Goal: Check status: Check status

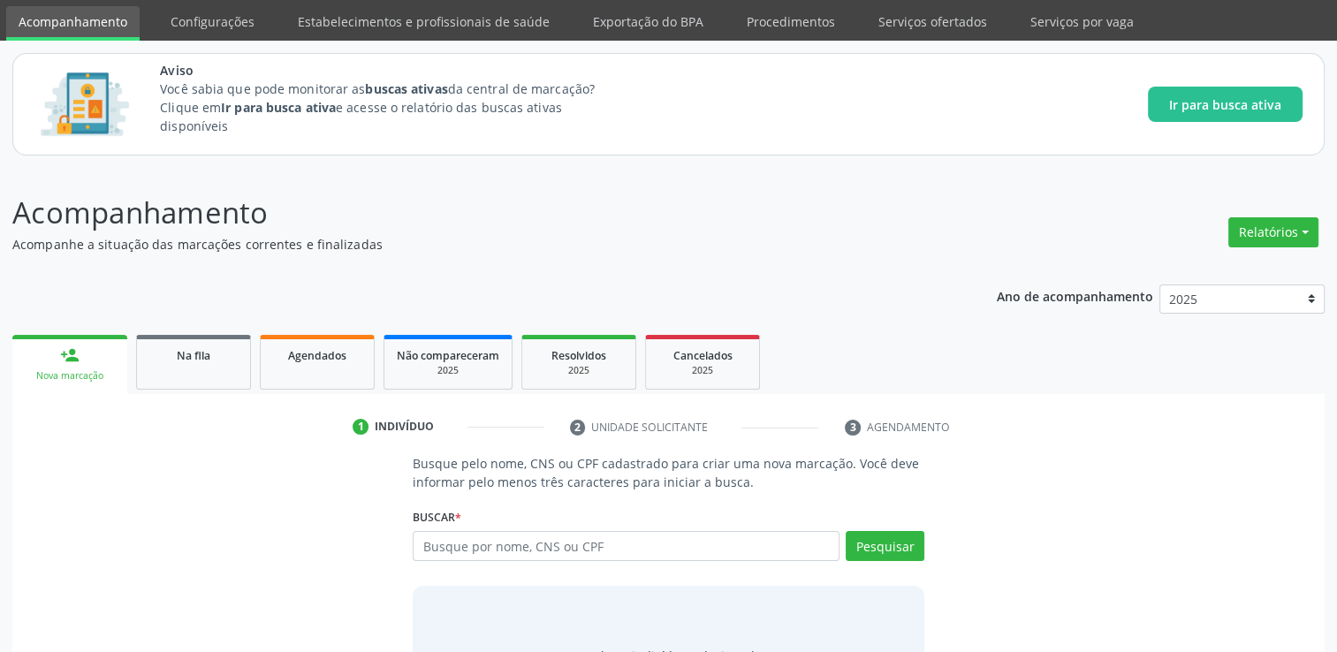
scroll to position [88, 0]
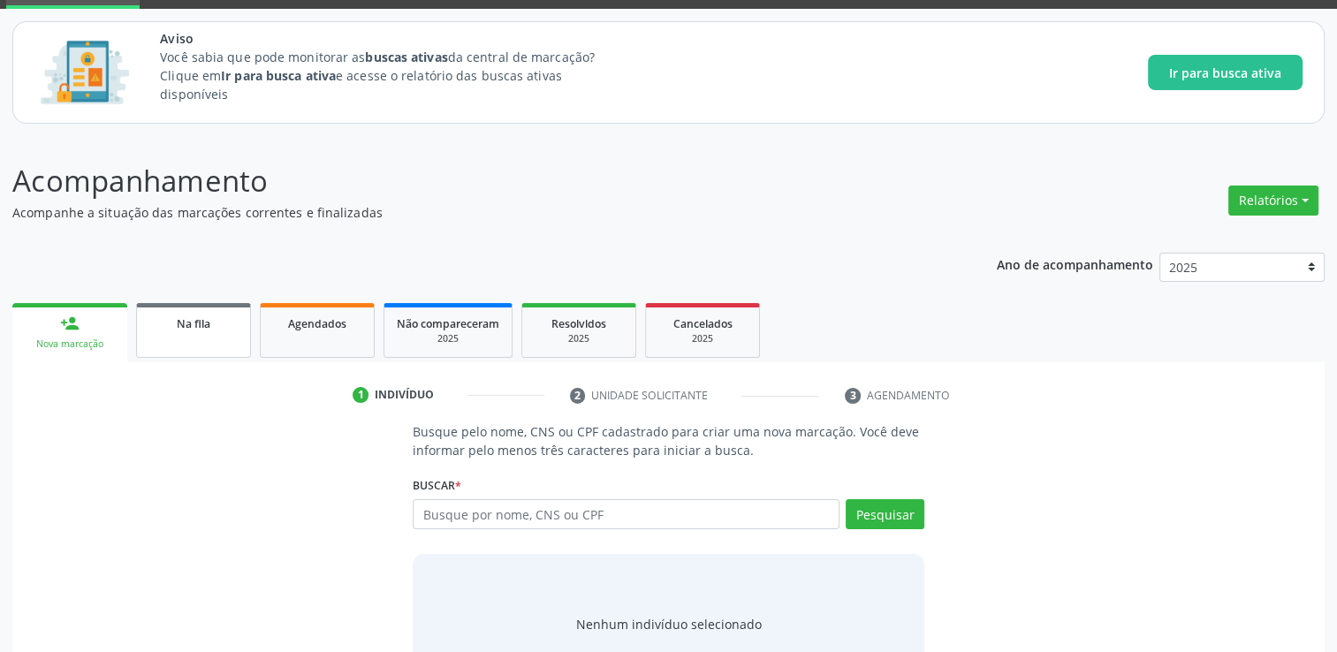
click at [197, 306] on link "Na fila" at bounding box center [193, 330] width 115 height 55
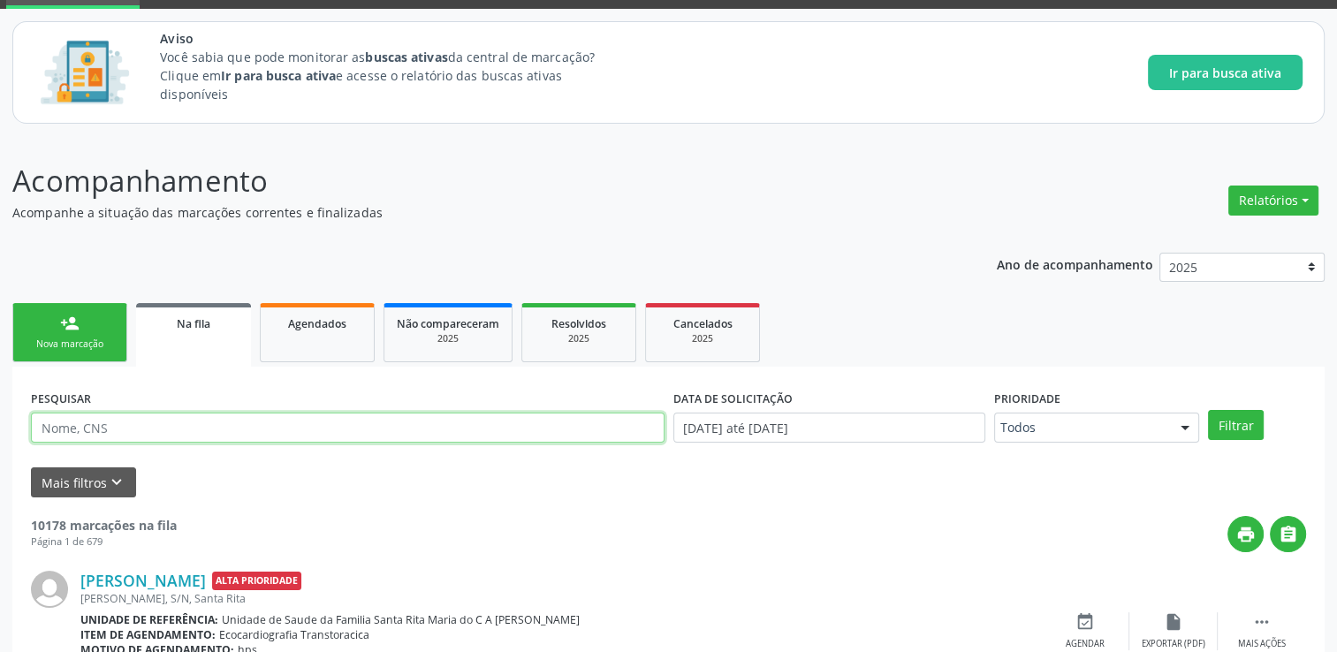
click at [176, 431] on input "text" at bounding box center [347, 428] width 633 height 30
type input "70090690149097"
click at [1208, 410] on button "Filtrar" at bounding box center [1236, 425] width 56 height 30
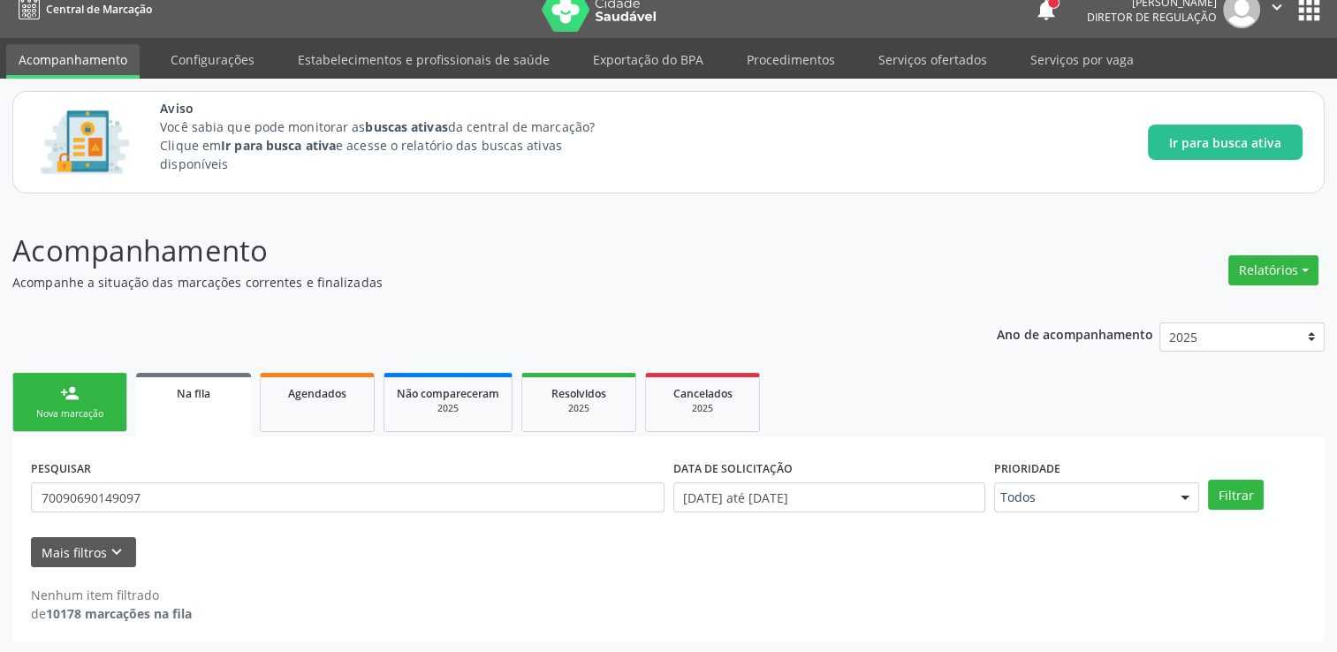
scroll to position [19, 0]
click at [638, 164] on div "Aviso Você sabia que pode monitorar as buscas ativas da central de marcação? Cl…" at bounding box center [731, 142] width 1142 height 87
drag, startPoint x: 193, startPoint y: 486, endPoint x: 28, endPoint y: 485, distance: 164.3
click at [28, 485] on div "PESQUISAR 70090690149097" at bounding box center [348, 489] width 642 height 69
type input "CICERA FLORENTINO"
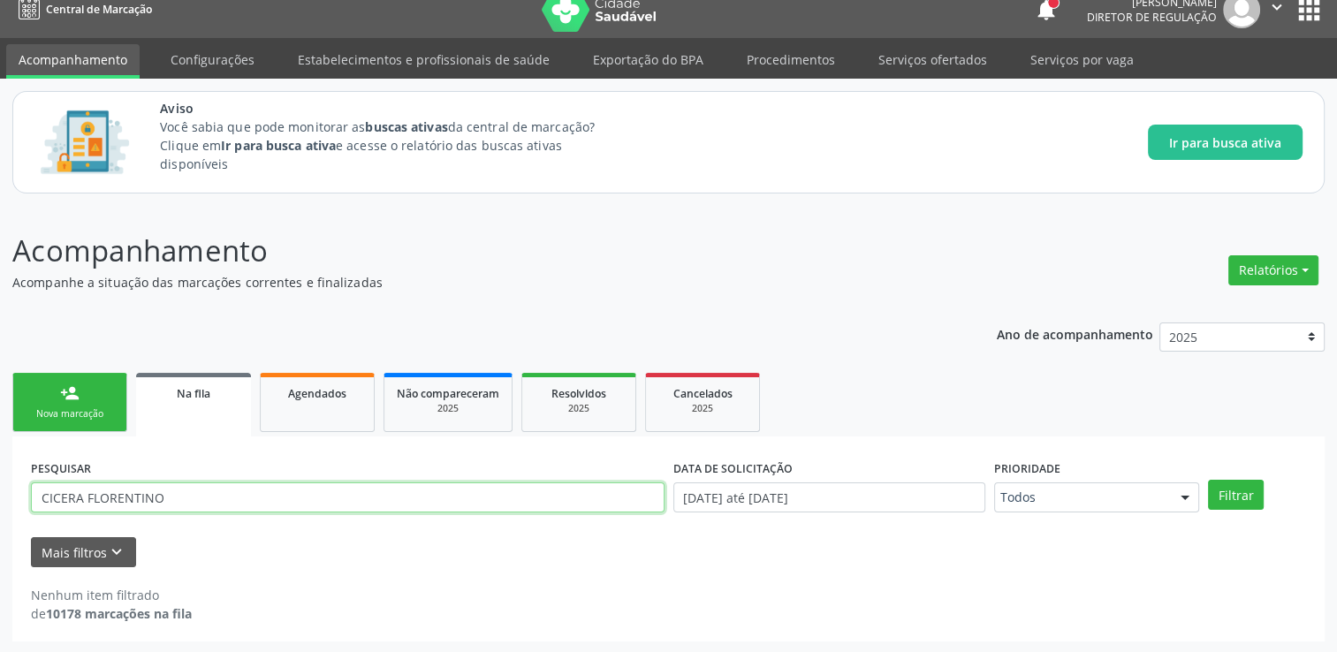
click at [1208, 480] on button "Filtrar" at bounding box center [1236, 495] width 56 height 30
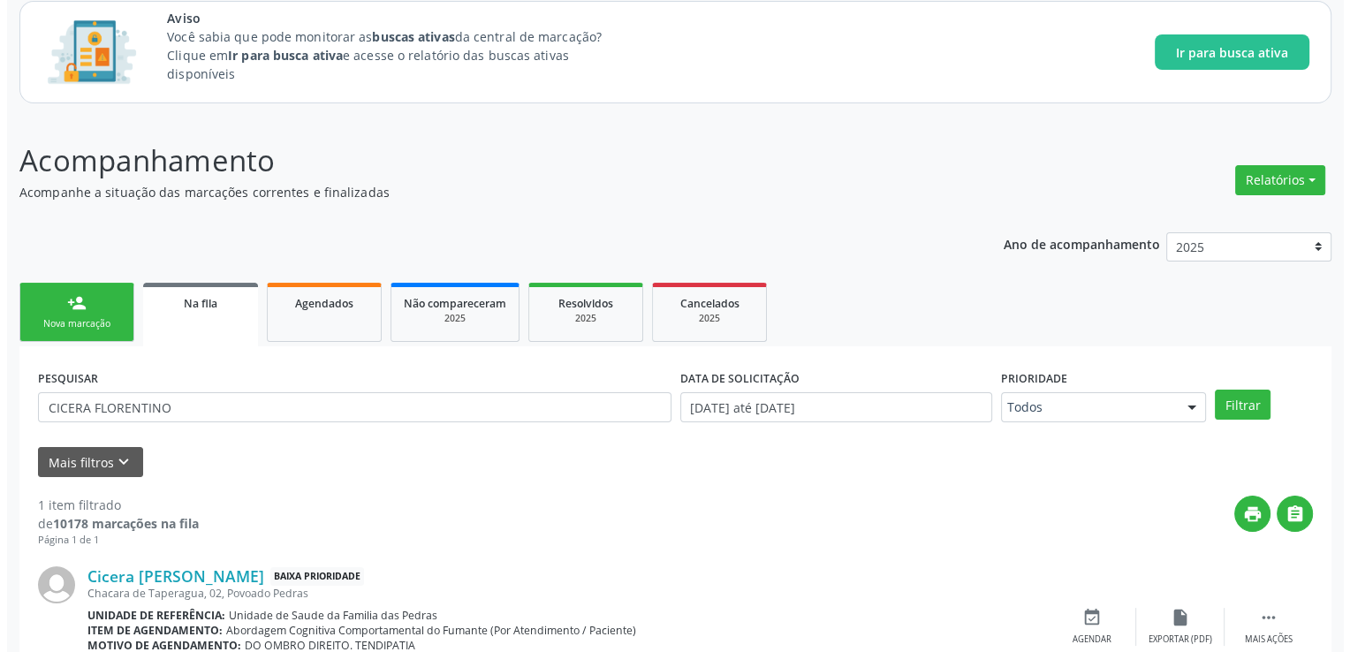
scroll to position [191, 0]
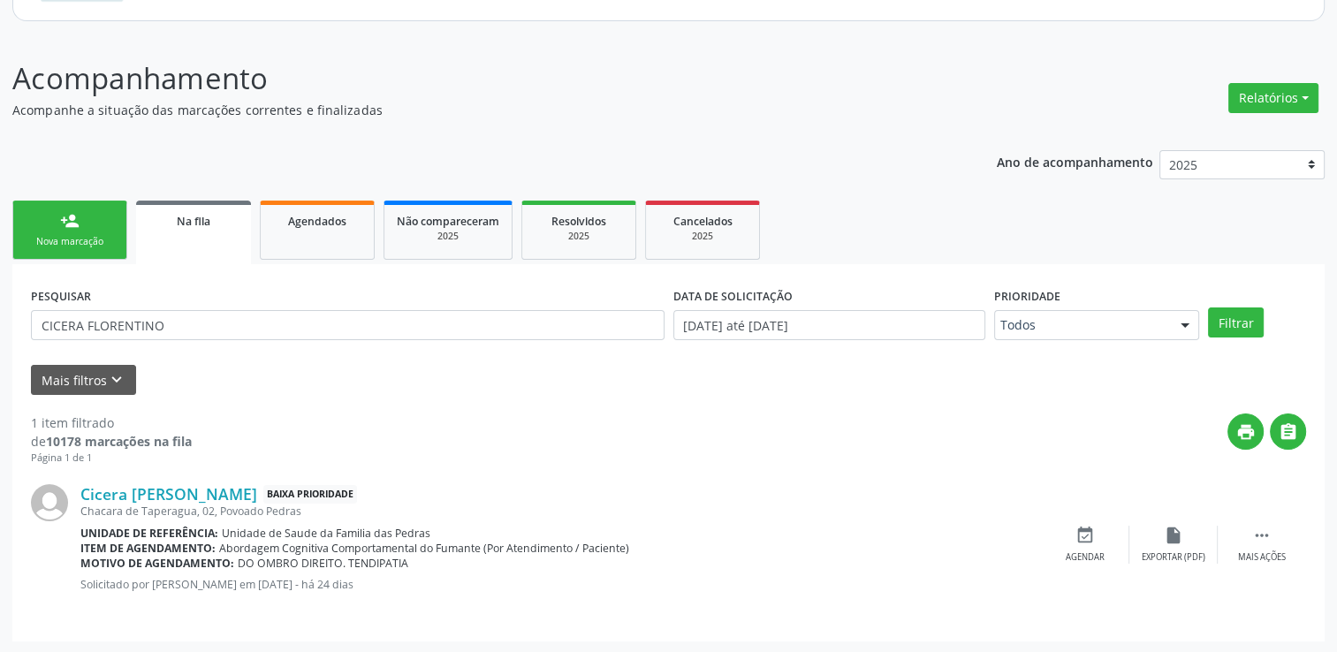
click at [624, 547] on span "Abordagem Cognitiva Comportamental do Fumante (Por Atendimento / Paciente)" at bounding box center [424, 548] width 410 height 15
click at [247, 494] on link "Cicera Florentino Bezerra" at bounding box center [168, 493] width 177 height 19
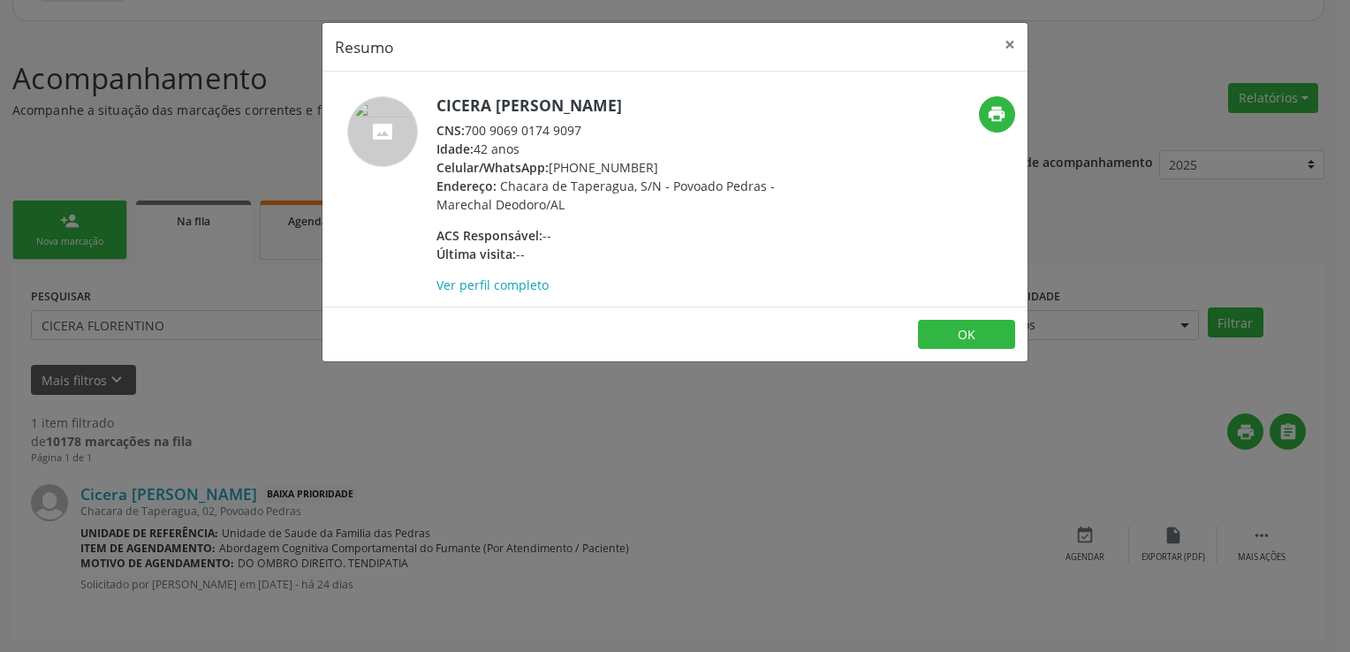
click at [523, 292] on div "Ver perfil completo" at bounding box center [608, 285] width 344 height 19
click at [522, 292] on link "Ver perfil completo" at bounding box center [492, 285] width 112 height 17
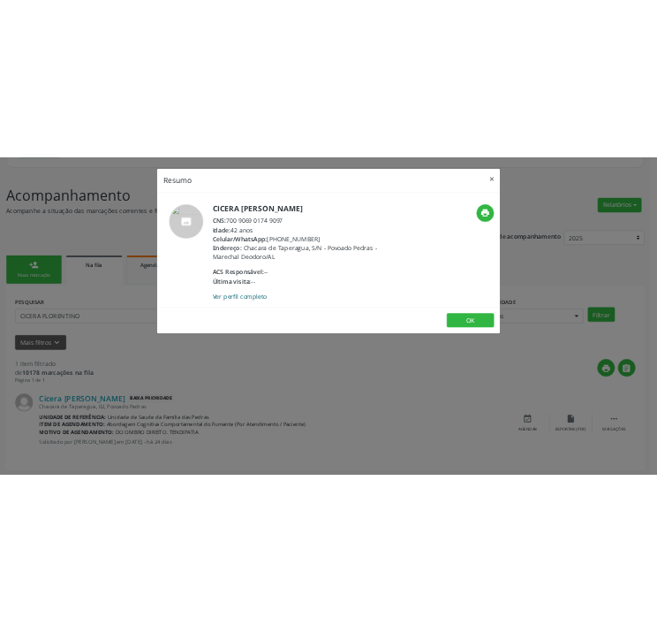
scroll to position [228, 0]
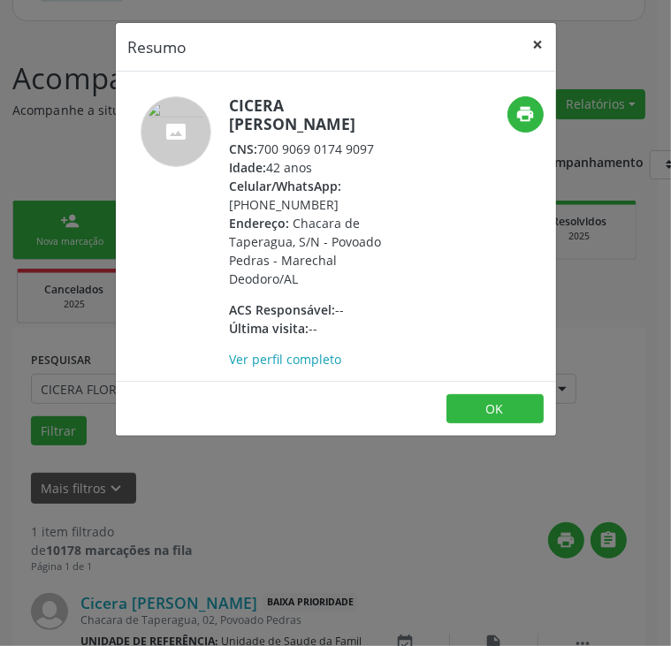
click at [548, 41] on button "×" at bounding box center [537, 44] width 35 height 43
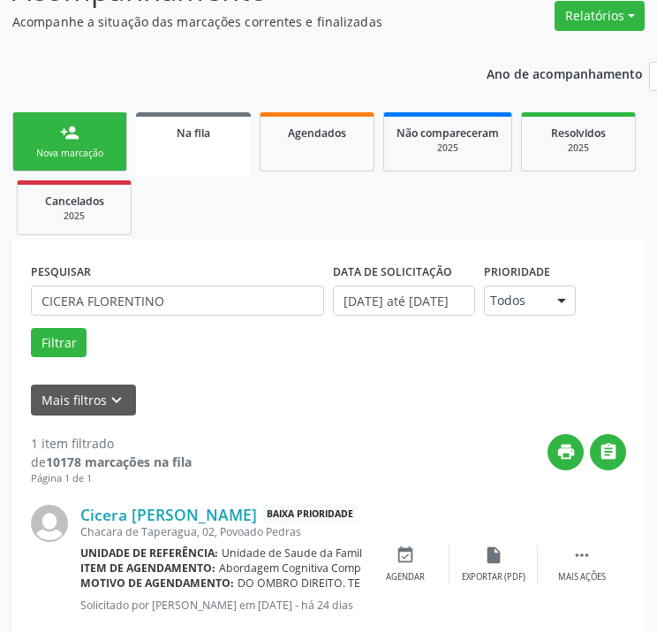
scroll to position [355, 0]
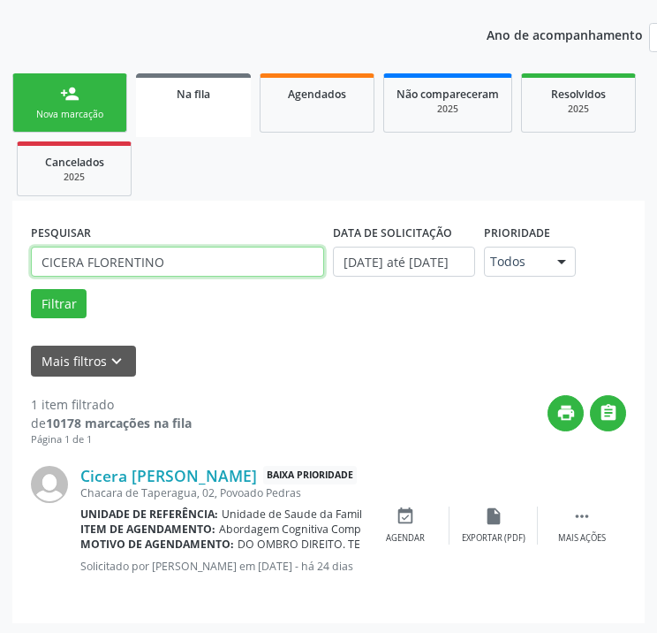
drag, startPoint x: 193, startPoint y: 269, endPoint x: -31, endPoint y: 261, distance: 223.7
type input "700906901749097"
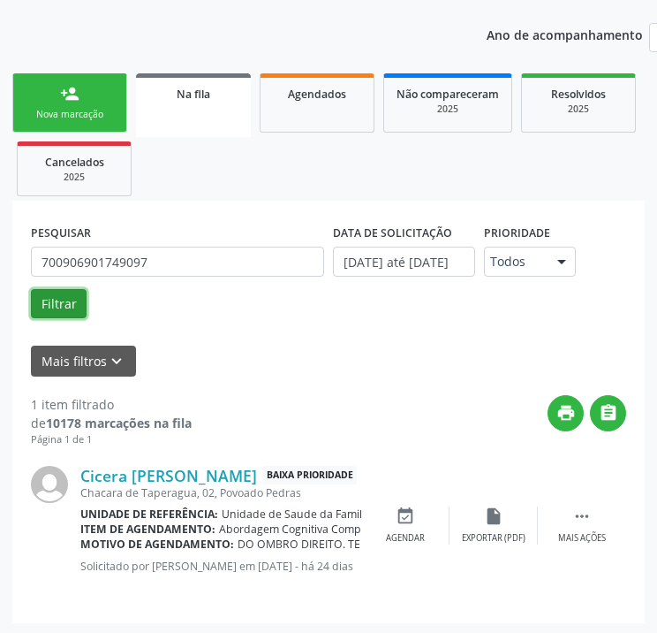
click at [35, 292] on button "Filtrar" at bounding box center [59, 304] width 56 height 30
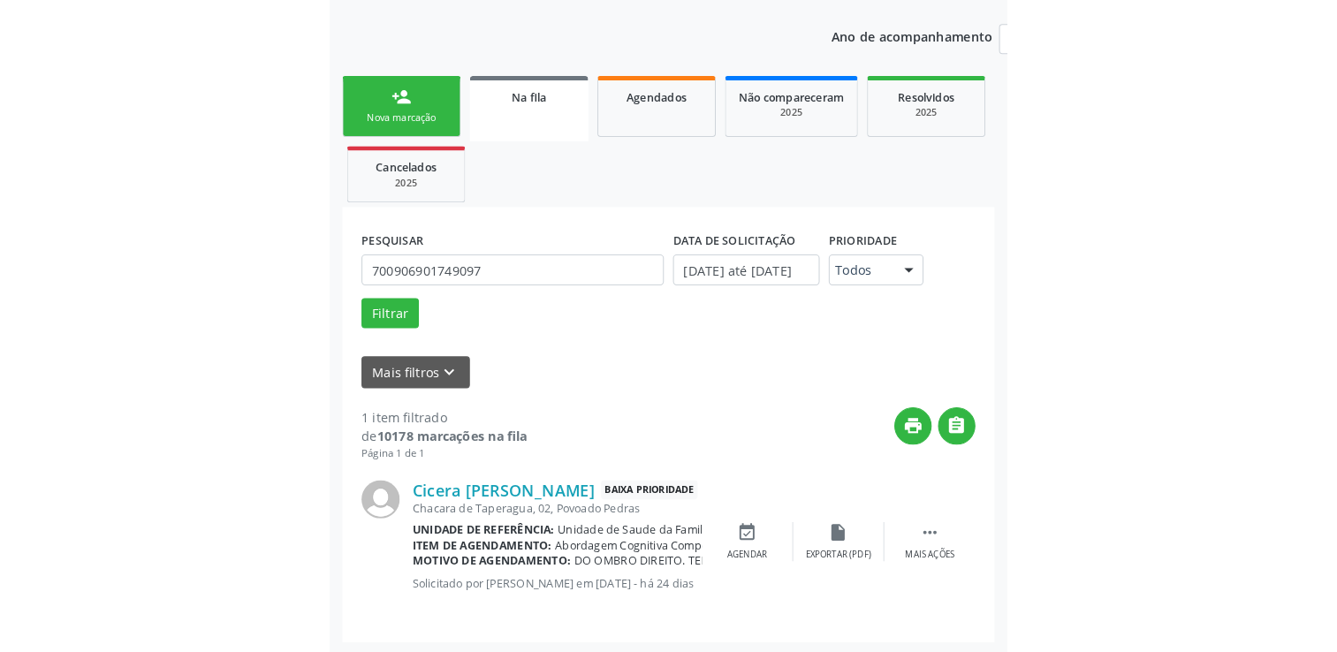
scroll to position [191, 0]
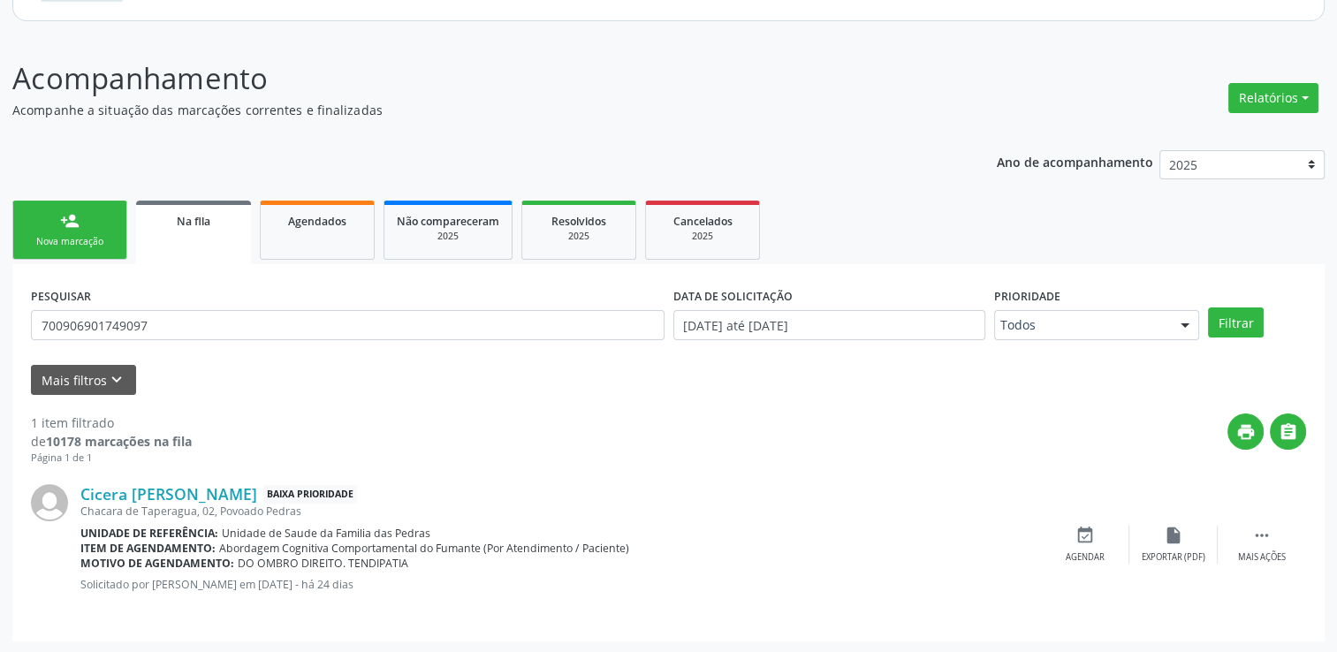
click at [854, 464] on div "print " at bounding box center [749, 439] width 1114 height 52
click at [266, 239] on link "Agendados" at bounding box center [317, 230] width 115 height 59
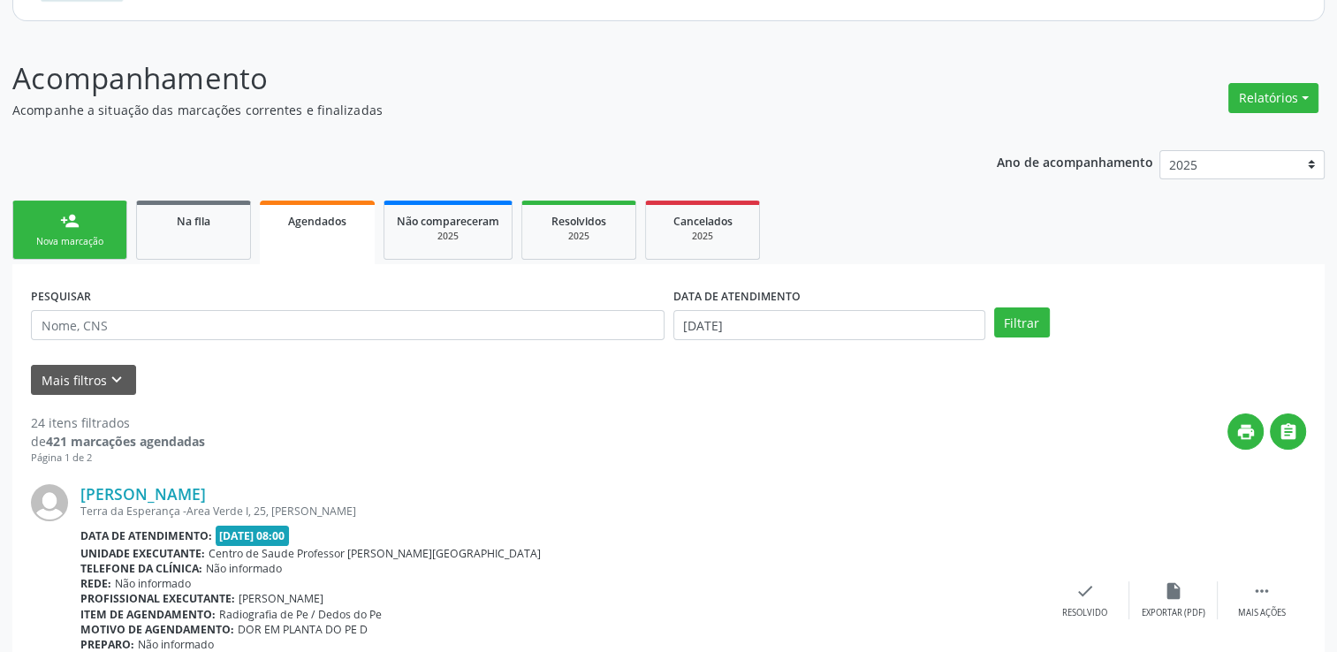
click at [113, 434] on strong "421 marcações agendadas" at bounding box center [125, 441] width 159 height 17
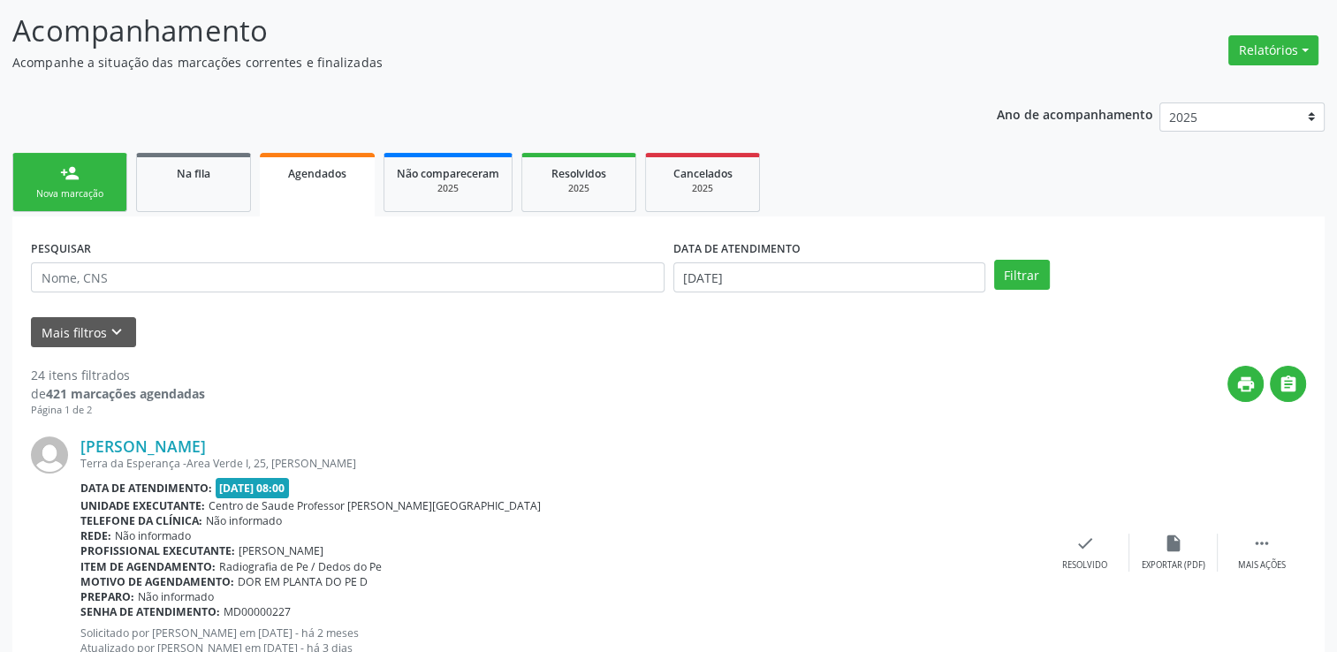
scroll to position [279, 0]
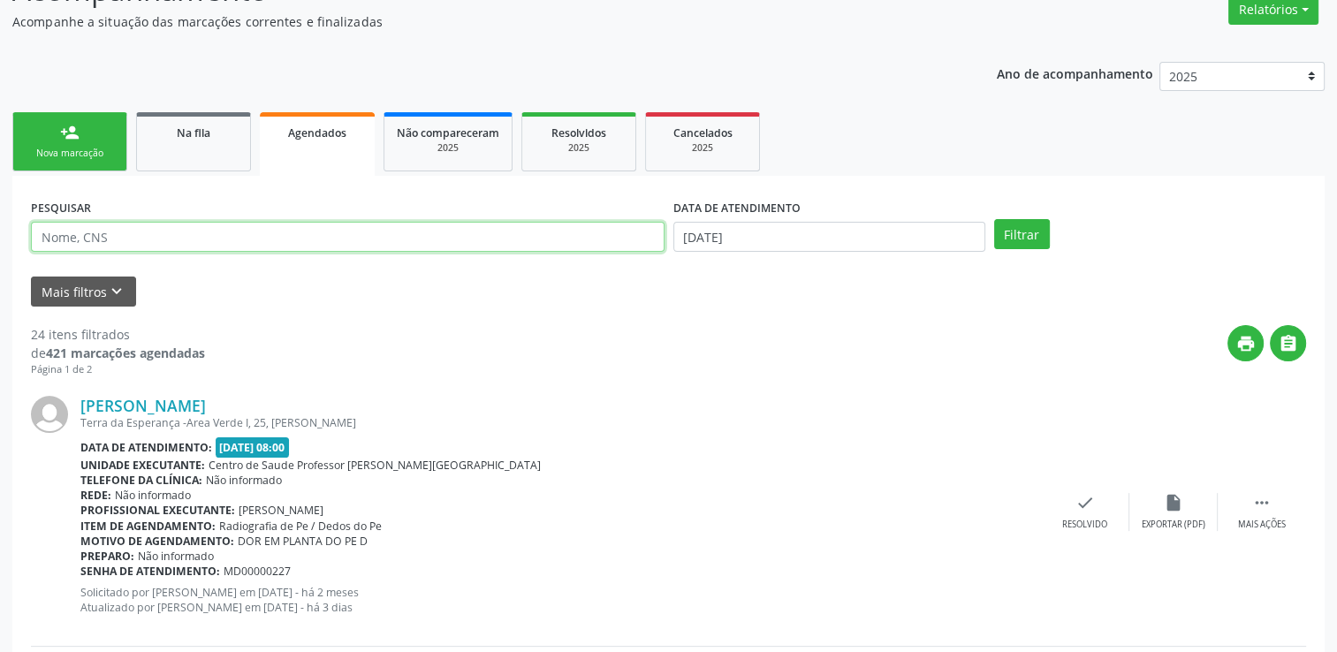
click at [156, 224] on input "text" at bounding box center [347, 237] width 633 height 30
click at [994, 219] on button "Filtrar" at bounding box center [1022, 234] width 56 height 30
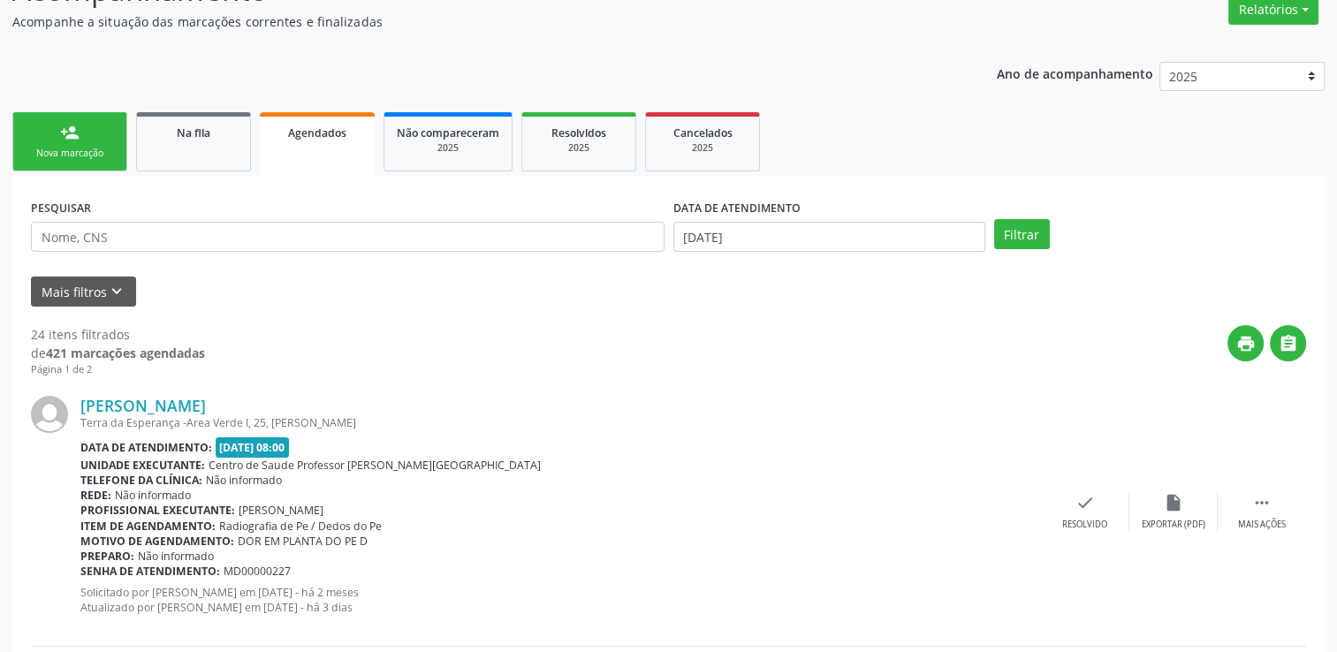
click at [212, 345] on div "print " at bounding box center [755, 351] width 1101 height 52
click at [153, 153] on link "Na fila" at bounding box center [193, 141] width 115 height 59
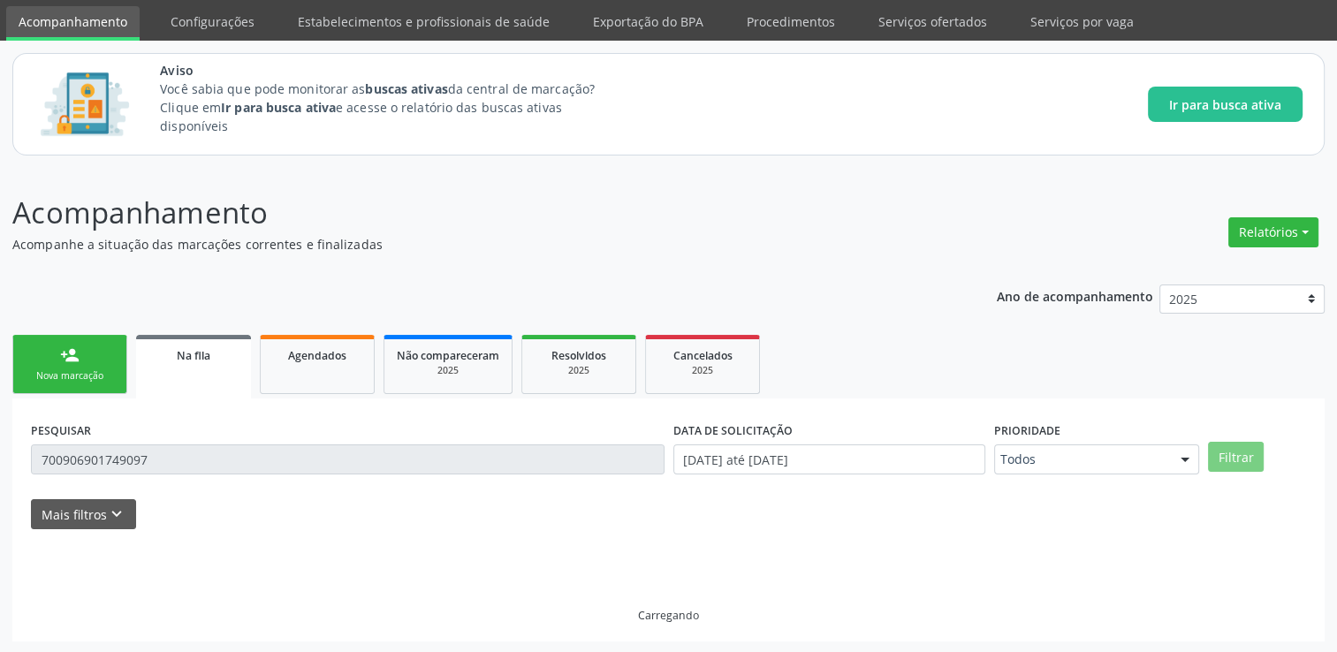
scroll to position [191, 0]
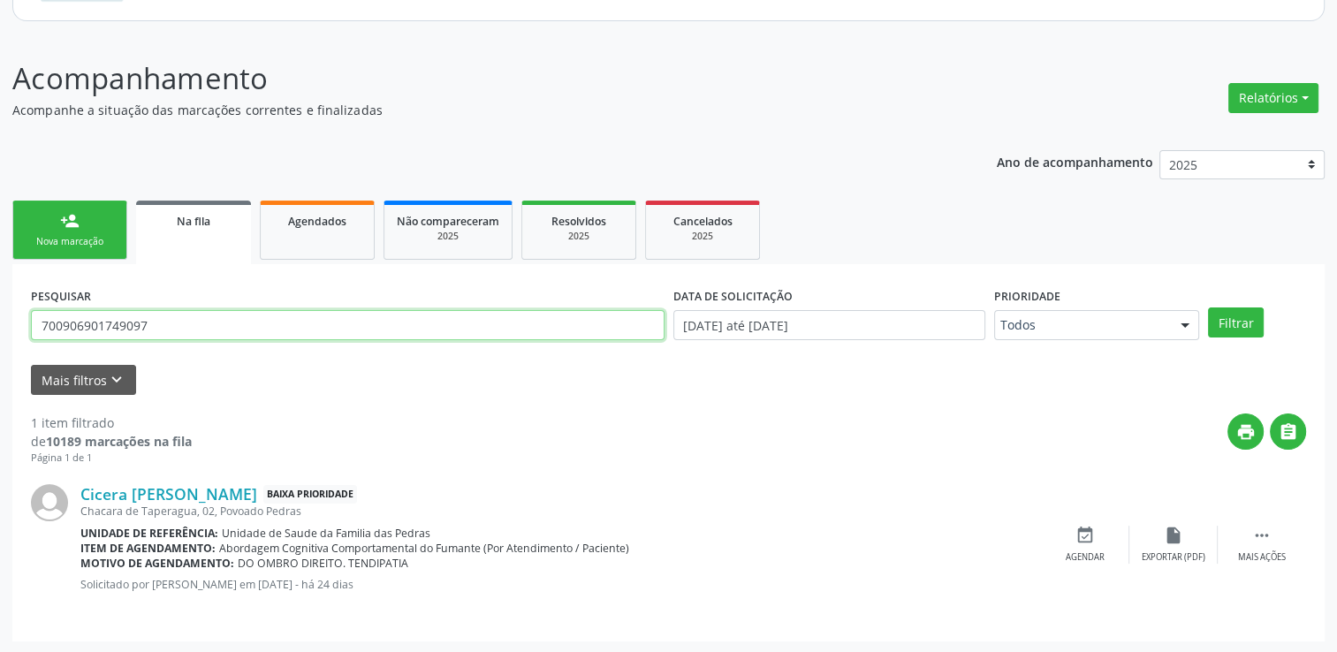
drag, startPoint x: 159, startPoint y: 328, endPoint x: -4, endPoint y: 329, distance: 162.6
click at [0, 329] on html "Central de Marcação notifications Luane Cristina Correia de Jesus Diretor de re…" at bounding box center [668, 135] width 1337 height 652
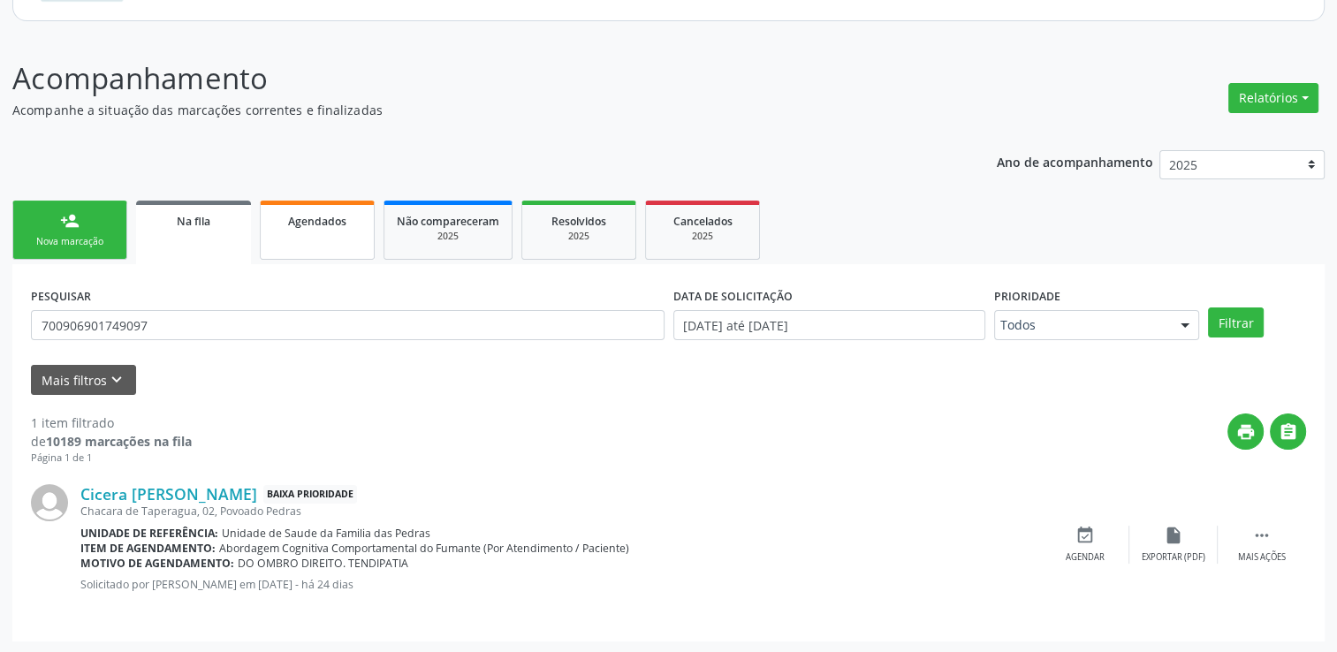
click at [307, 245] on link "Agendados" at bounding box center [317, 230] width 115 height 59
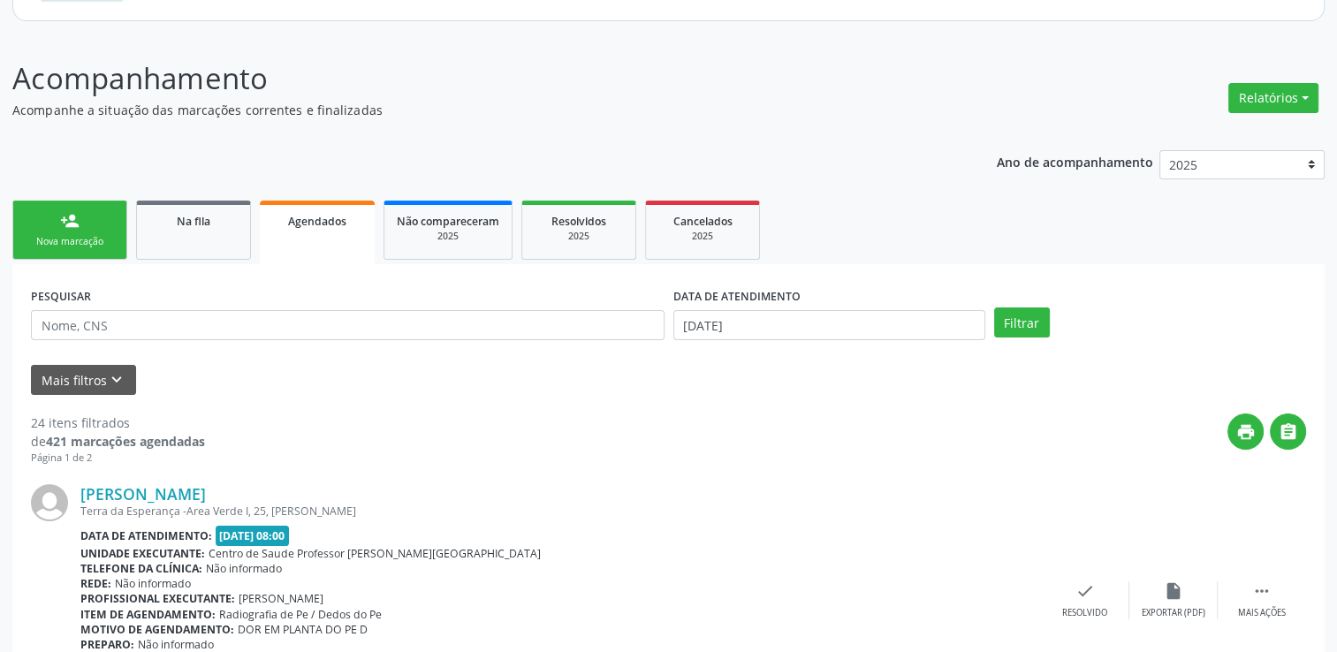
click at [158, 449] on div "de 421 marcações agendadas" at bounding box center [118, 441] width 174 height 19
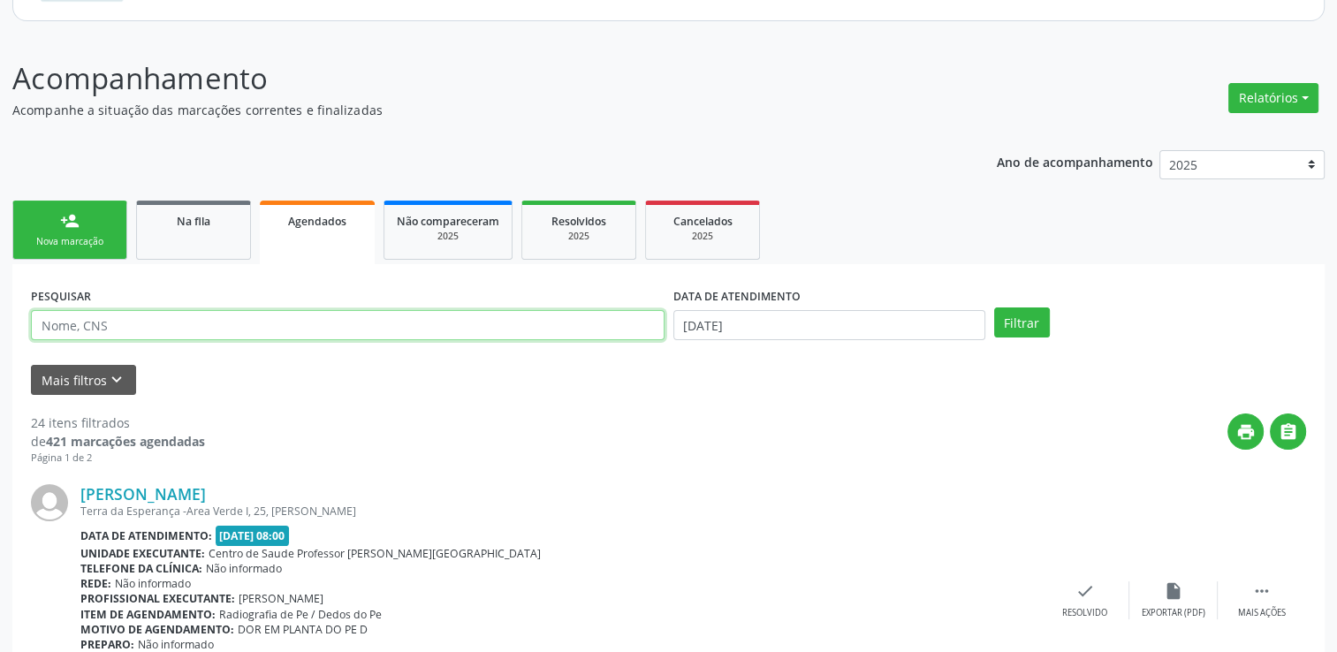
click at [146, 334] on input "text" at bounding box center [347, 325] width 633 height 30
paste input "700906901749097"
type input "700906901749097"
click at [994, 307] on button "Filtrar" at bounding box center [1022, 322] width 56 height 30
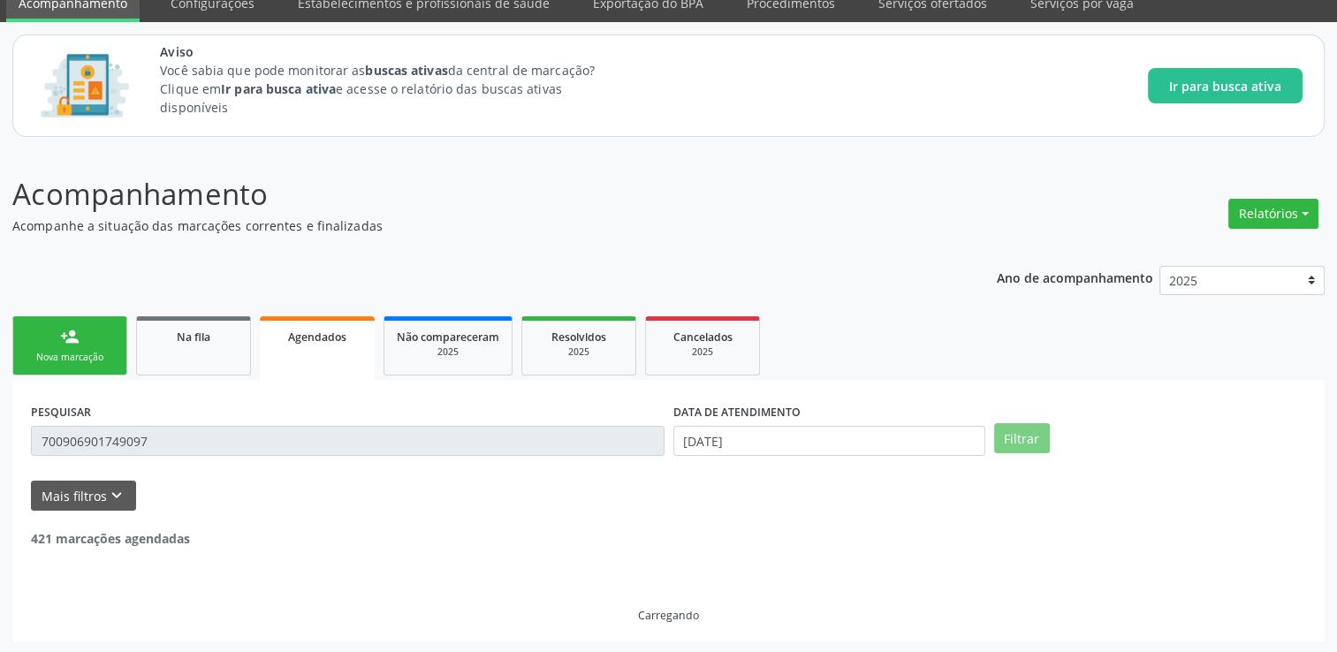
scroll to position [19, 0]
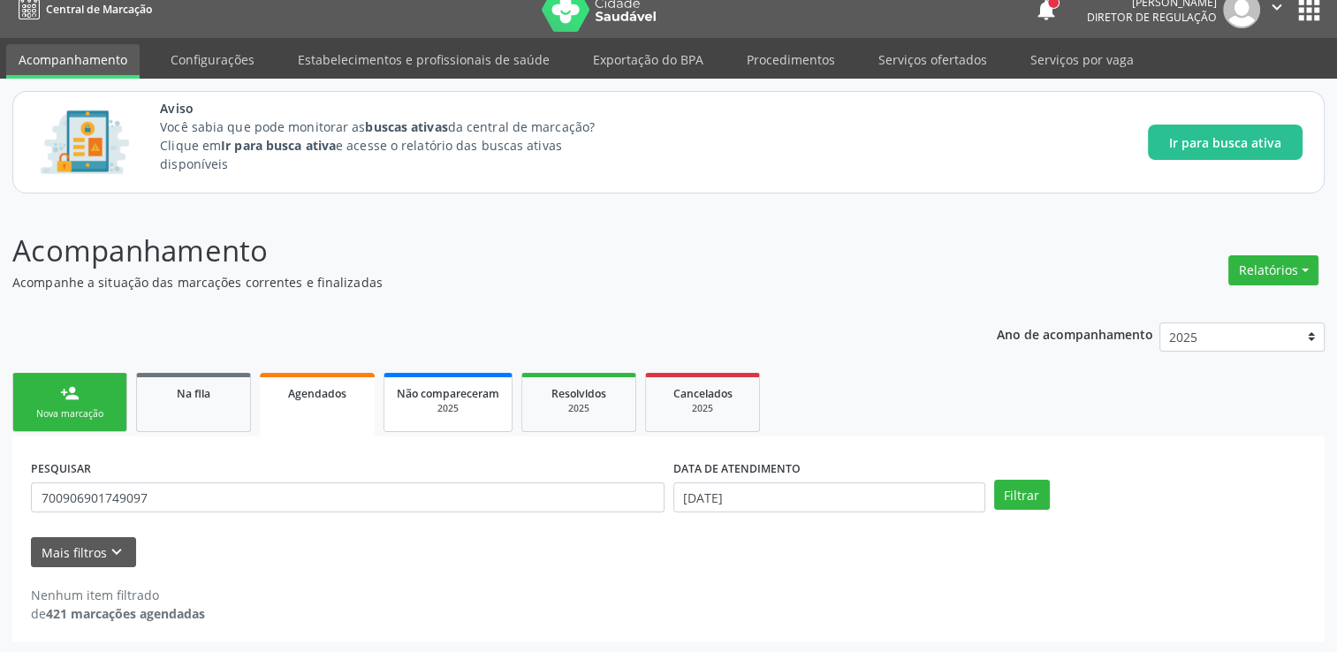
click at [481, 398] on span "Não compareceram" at bounding box center [448, 393] width 102 height 15
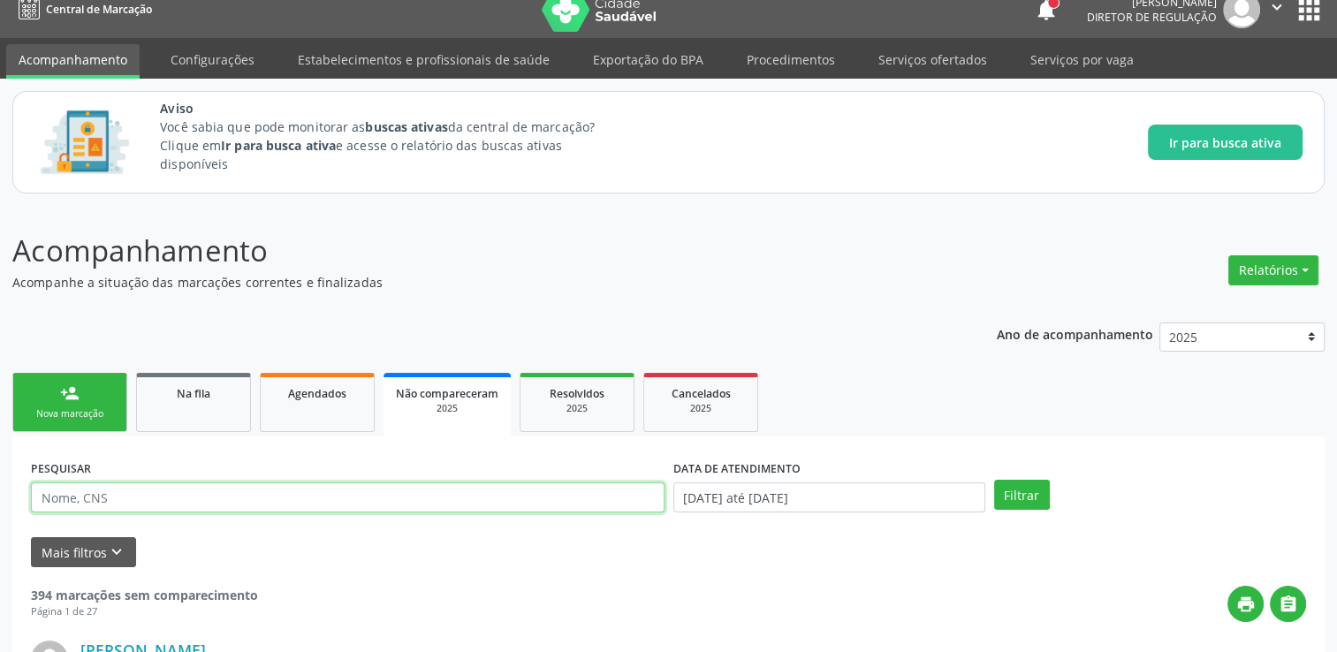
click at [198, 491] on input "text" at bounding box center [347, 497] width 633 height 30
paste input "700906901749097"
type input "700906901749097"
click at [994, 480] on button "Filtrar" at bounding box center [1022, 495] width 56 height 30
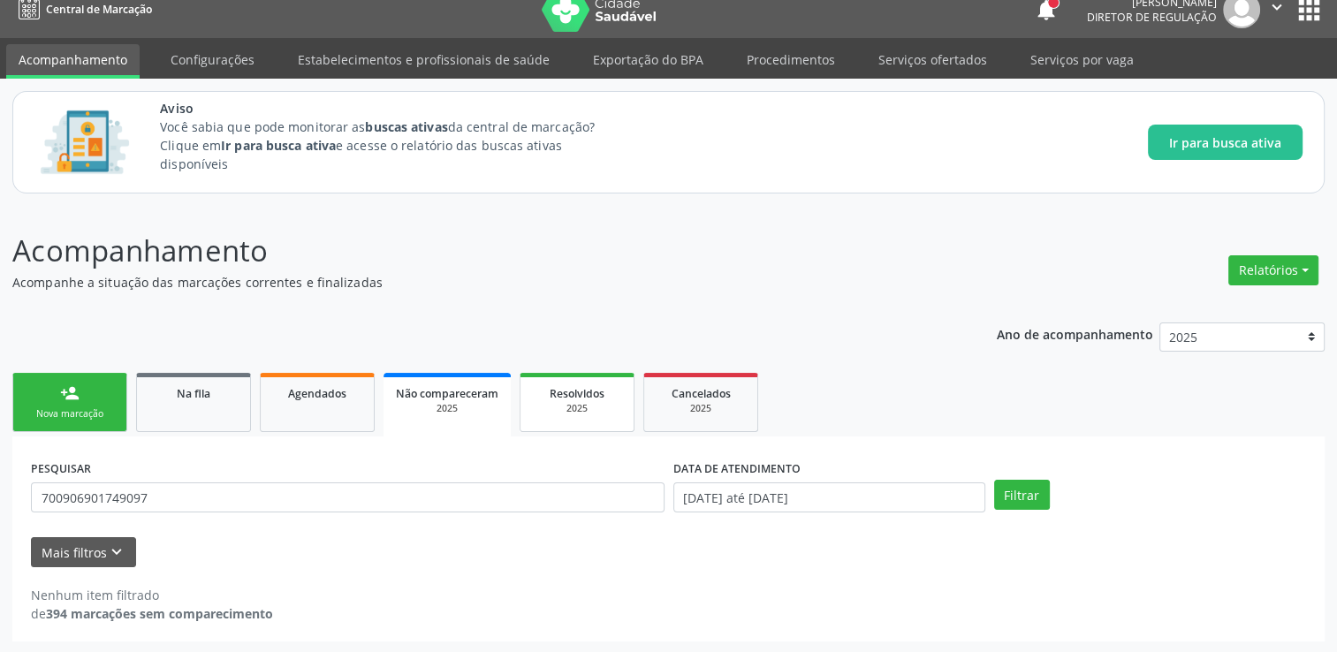
click at [585, 396] on span "Resolvidos" at bounding box center [577, 393] width 55 height 15
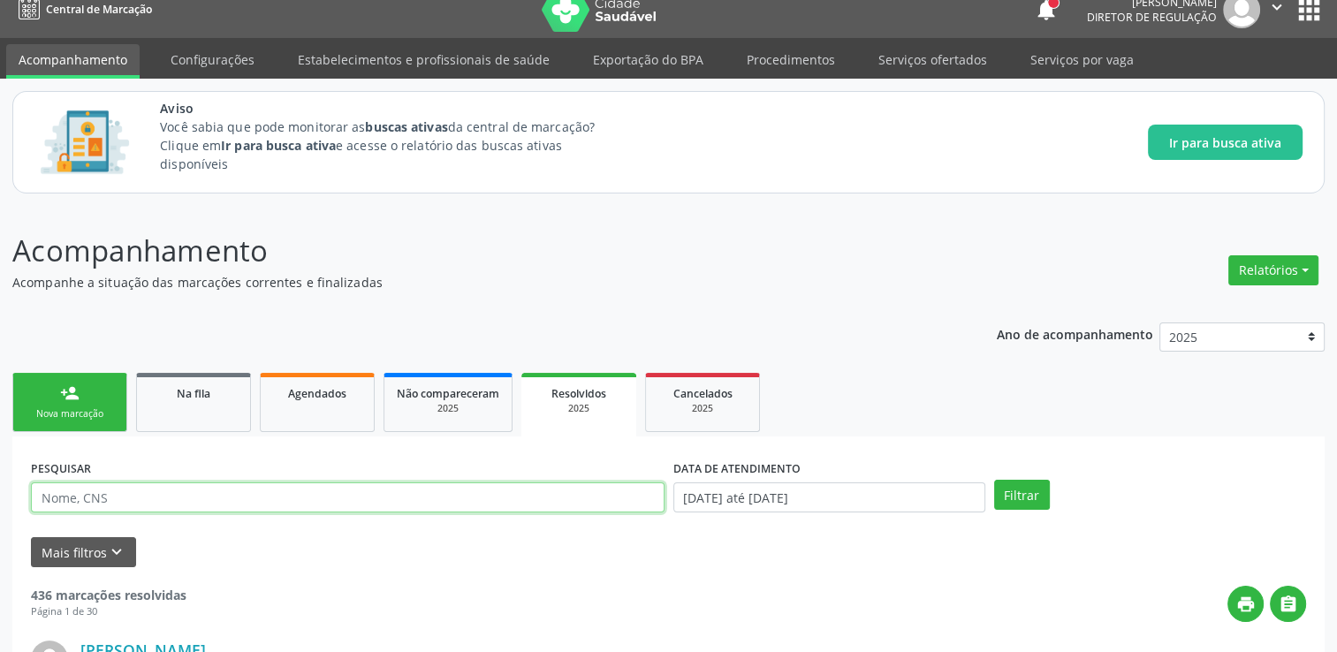
click at [133, 489] on input "text" at bounding box center [347, 497] width 633 height 30
paste input "700906901749097"
type input "700906901749097"
click at [994, 480] on button "Filtrar" at bounding box center [1022, 495] width 56 height 30
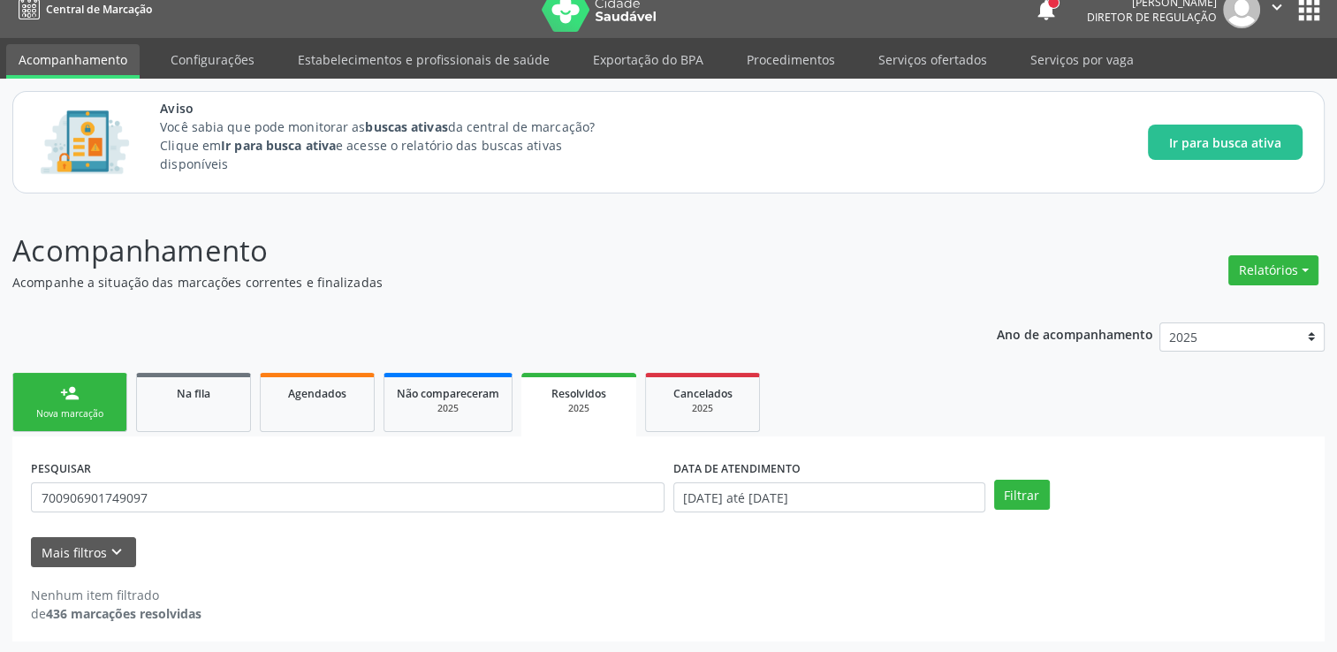
click at [775, 383] on ul "person_add Nova marcação Na fila Agendados Não compareceram 2025 Resolvidos 202…" at bounding box center [668, 402] width 1312 height 68
click at [728, 387] on span "Cancelados" at bounding box center [702, 393] width 59 height 15
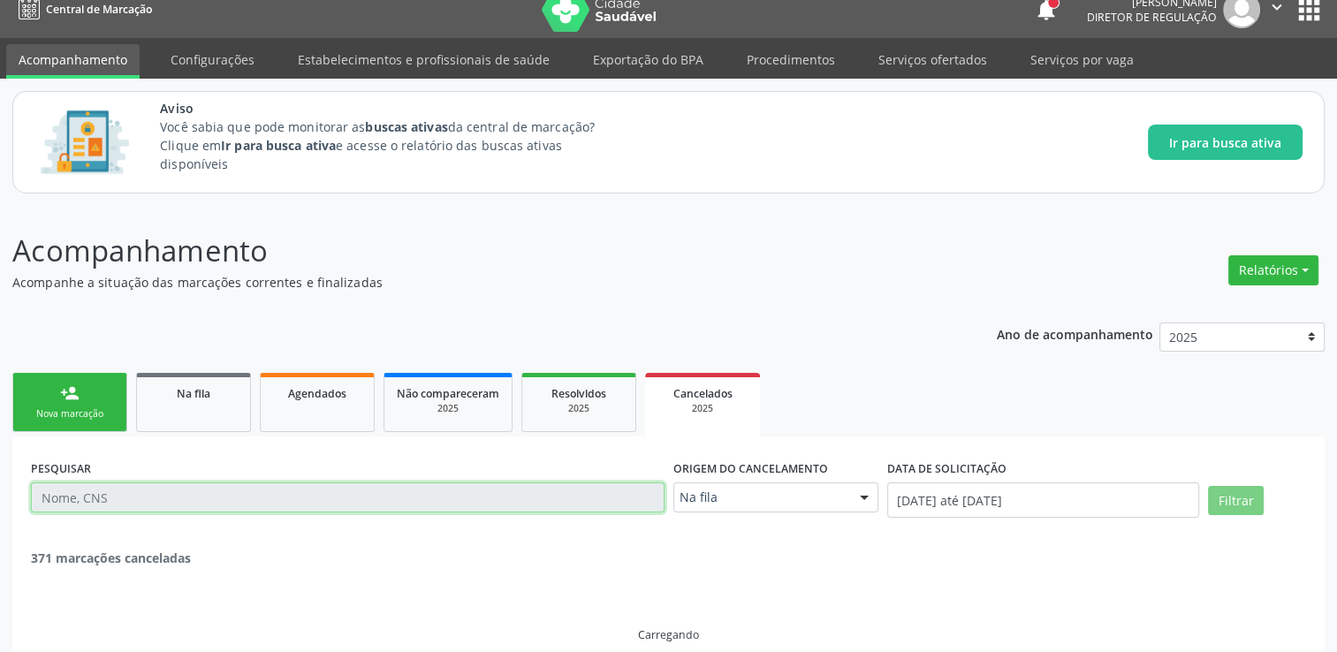
click at [147, 488] on input "text" at bounding box center [347, 497] width 633 height 30
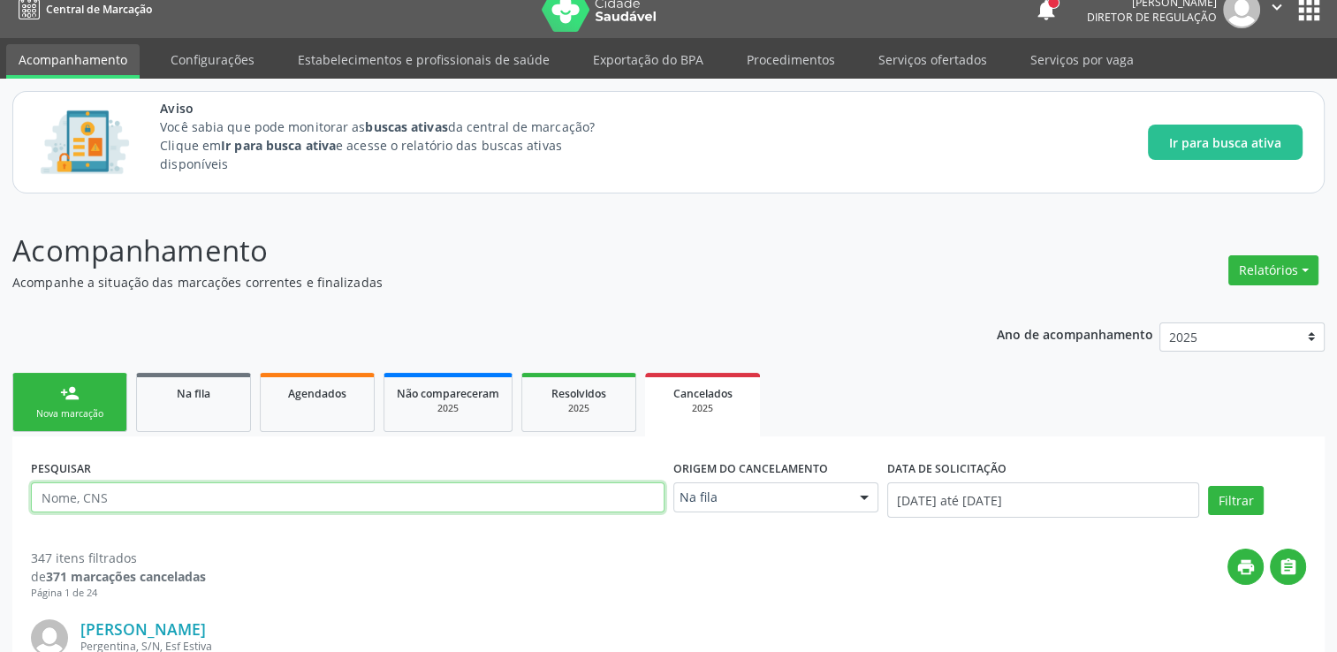
paste input "700906901749097"
type input "700906901749097"
click at [1208, 486] on button "Filtrar" at bounding box center [1236, 501] width 56 height 30
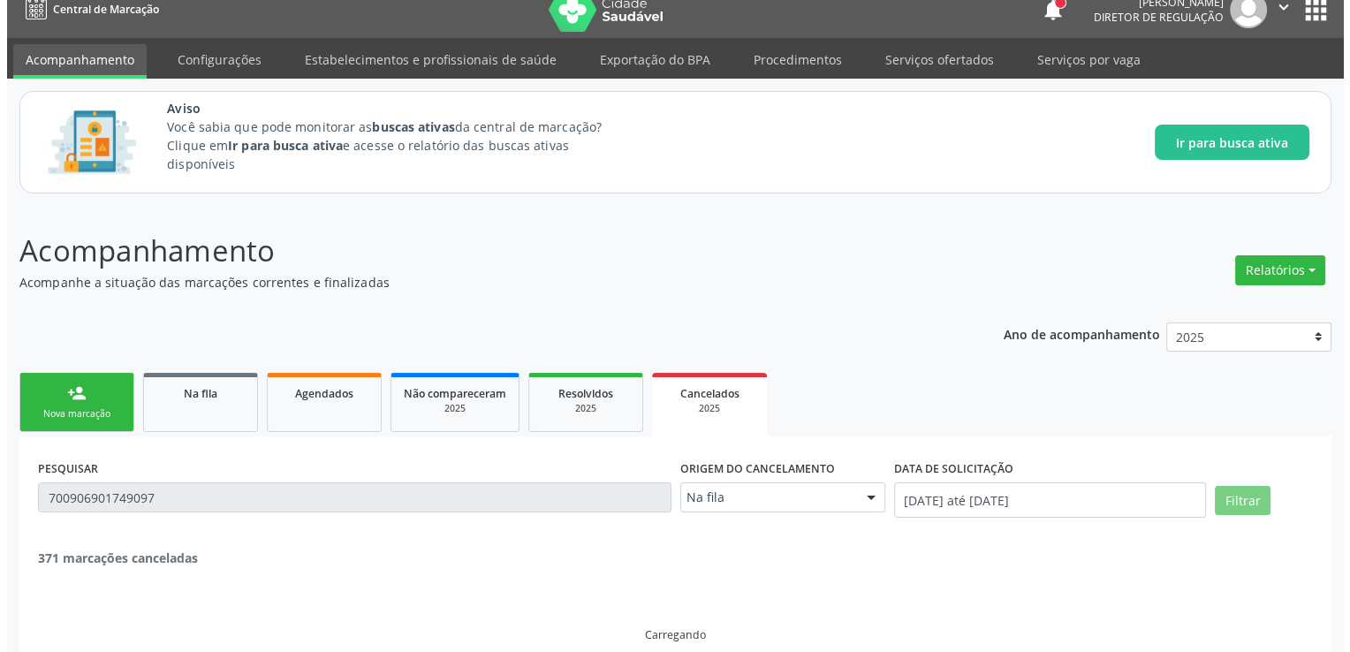
scroll to position [0, 0]
